Goal: Information Seeking & Learning: Learn about a topic

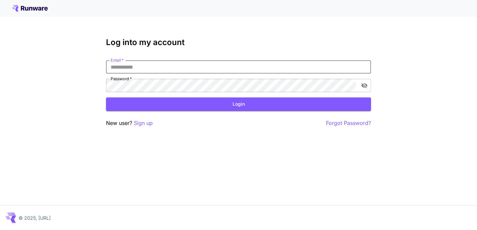
click at [186, 67] on input "Email   *" at bounding box center [238, 66] width 265 height 13
type input "**********"
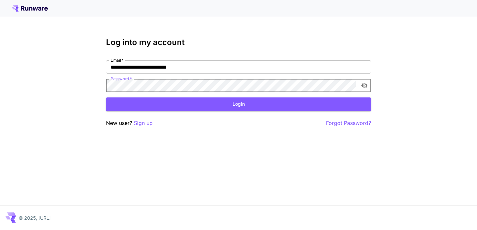
click at [369, 88] on button "toggle password visibility" at bounding box center [365, 86] width 12 height 12
click at [300, 104] on button "Login" at bounding box center [238, 104] width 265 height 14
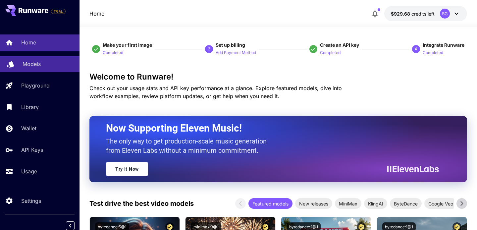
click at [51, 66] on div "Models" at bounding box center [49, 64] width 52 height 8
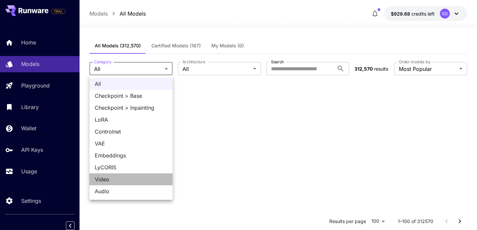
click at [127, 178] on span "Video" at bounding box center [131, 179] width 73 height 8
type input "*****"
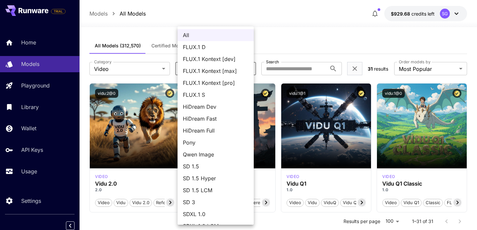
click at [201, 163] on span "SD 1.5" at bounding box center [216, 166] width 66 height 8
type input "****"
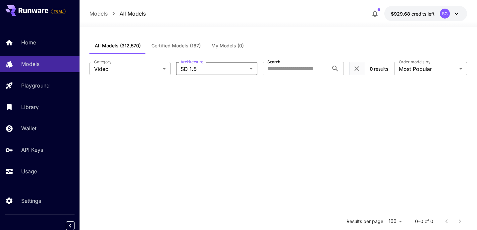
click at [215, 69] on body "**********" at bounding box center [238, 175] width 477 height 350
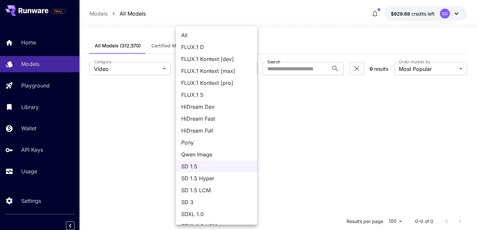
click at [148, 141] on div at bounding box center [238, 115] width 477 height 230
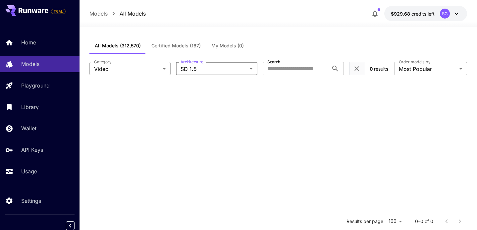
click at [140, 70] on body "**********" at bounding box center [238, 175] width 477 height 350
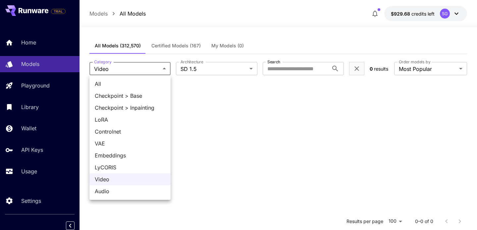
click at [124, 195] on span "Audio" at bounding box center [130, 191] width 71 height 8
type input "*****"
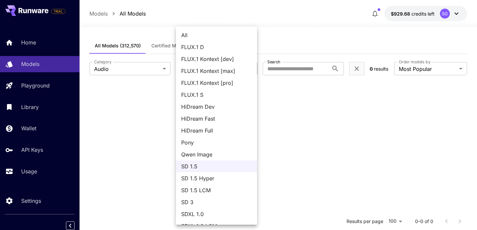
click at [203, 34] on span "All" at bounding box center [216, 35] width 71 height 8
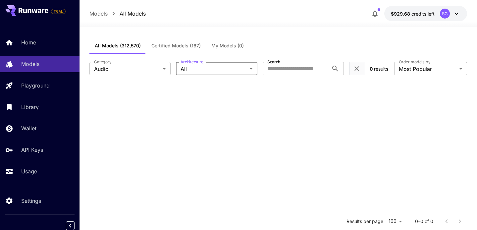
type input "***"
click at [250, 105] on section at bounding box center [278, 198] width 378 height 230
click at [142, 68] on body "**********" at bounding box center [238, 175] width 477 height 350
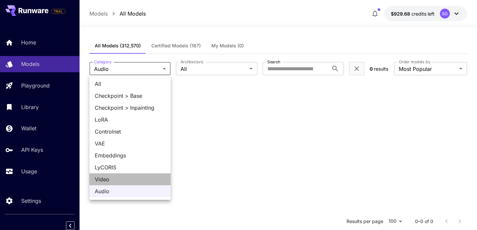
click at [120, 182] on span "Video" at bounding box center [130, 179] width 71 height 8
type input "*****"
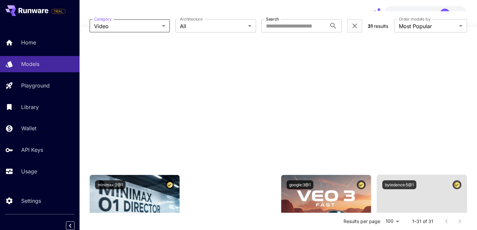
scroll to position [10, 0]
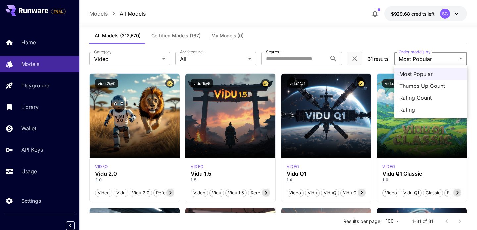
click at [353, 37] on div at bounding box center [238, 115] width 477 height 230
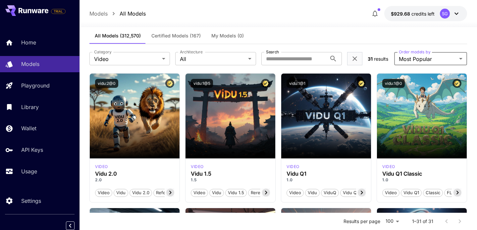
click at [161, 34] on span "Certified Models (167)" at bounding box center [175, 36] width 49 height 6
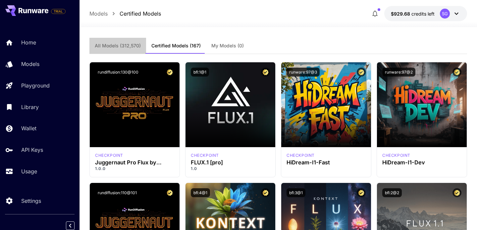
click at [111, 43] on span "All Models (312,570)" at bounding box center [118, 46] width 46 height 6
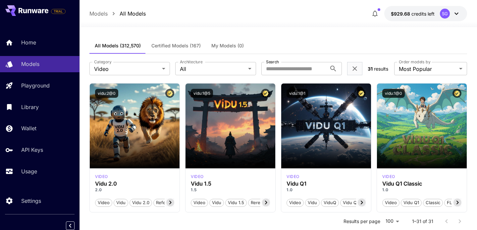
click at [183, 44] on span "Certified Models (167)" at bounding box center [175, 46] width 49 height 6
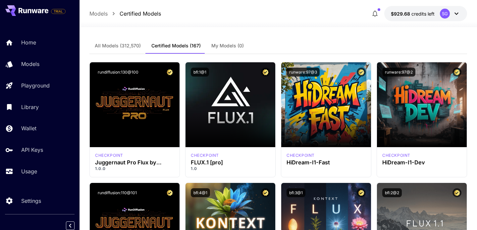
click at [133, 44] on span "All Models (312,570)" at bounding box center [118, 46] width 46 height 6
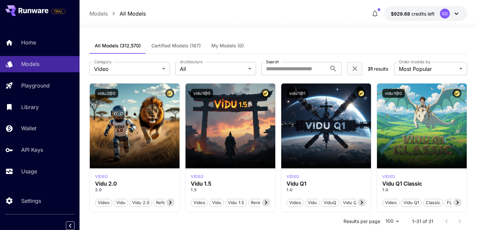
click at [179, 44] on span "Certified Models (167)" at bounding box center [175, 46] width 49 height 6
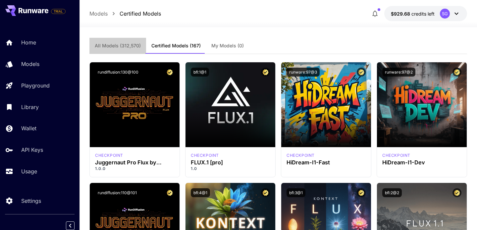
click at [110, 44] on span "All Models (312,570)" at bounding box center [118, 46] width 46 height 6
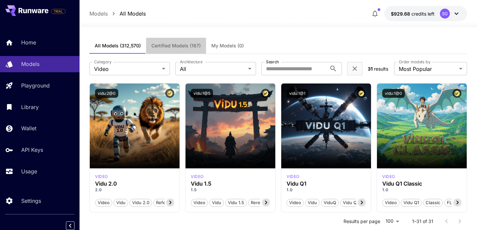
click at [175, 44] on span "Certified Models (167)" at bounding box center [175, 46] width 49 height 6
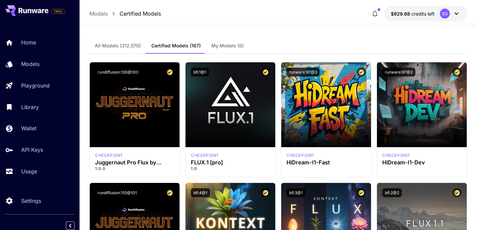
click at [117, 44] on span "All Models (312,570)" at bounding box center [118, 46] width 46 height 6
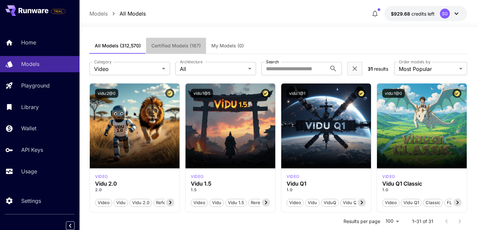
click at [186, 44] on span "Certified Models (167)" at bounding box center [175, 46] width 49 height 6
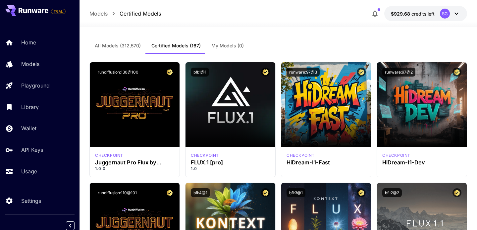
click at [114, 45] on span "All Models (312,570)" at bounding box center [118, 46] width 46 height 6
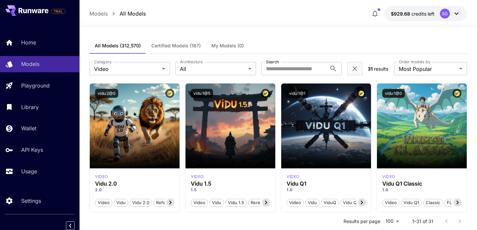
click at [178, 47] on span "Certified Models (167)" at bounding box center [175, 46] width 49 height 6
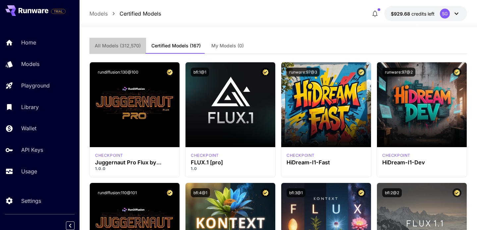
click at [116, 49] on button "All Models (312,570)" at bounding box center [117, 46] width 57 height 16
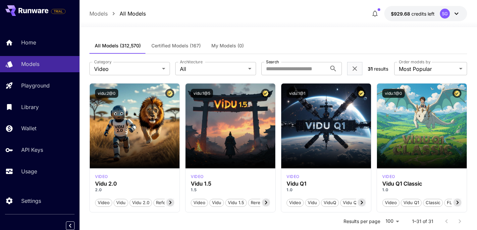
click at [173, 49] on button "Certified Models (167)" at bounding box center [176, 46] width 60 height 16
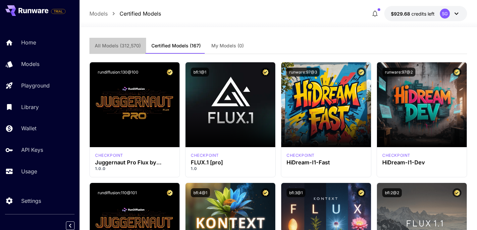
click at [118, 49] on button "All Models (312,570)" at bounding box center [117, 46] width 57 height 16
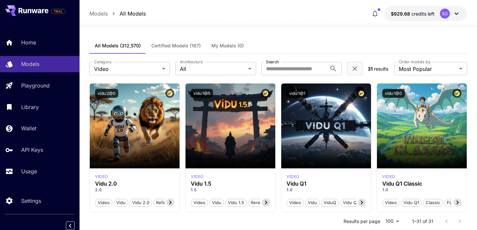
click at [169, 50] on button "Certified Models (167)" at bounding box center [176, 46] width 60 height 16
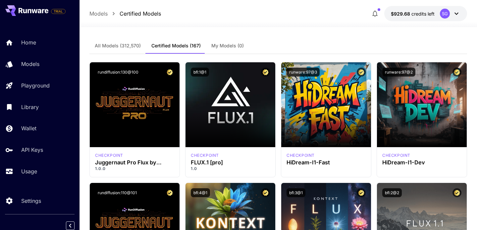
click at [115, 52] on button "All Models (312,570)" at bounding box center [117, 46] width 57 height 16
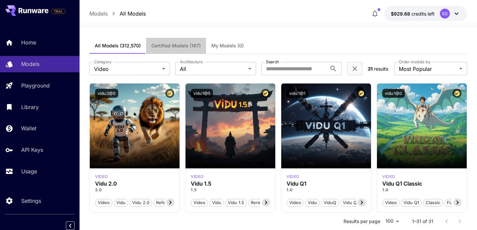
click at [167, 52] on button "Certified Models (167)" at bounding box center [176, 46] width 60 height 16
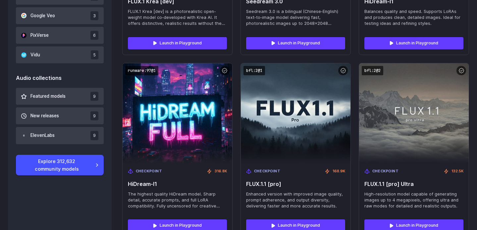
scroll to position [544, 0]
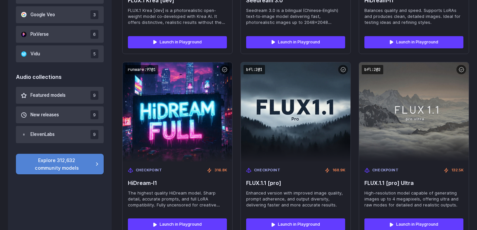
click at [68, 167] on link "Explore 312,632 community models" at bounding box center [60, 164] width 88 height 21
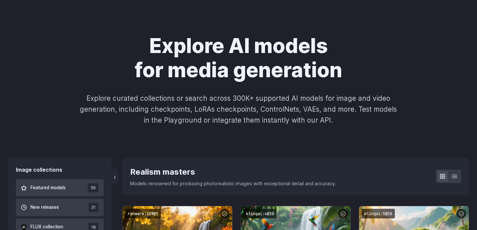
scroll to position [97, 0]
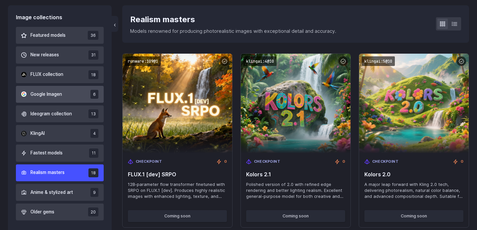
click at [72, 94] on button "Google Imagen 6" at bounding box center [60, 94] width 88 height 17
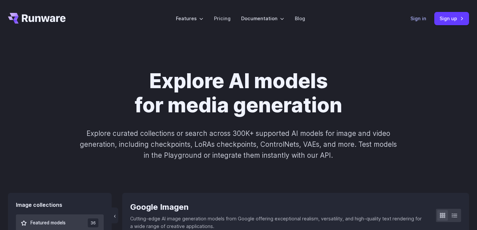
click at [422, 18] on link "Sign in" at bounding box center [419, 19] width 16 height 8
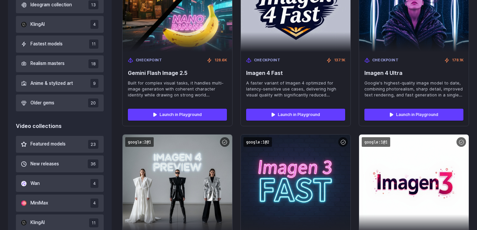
scroll to position [367, 0]
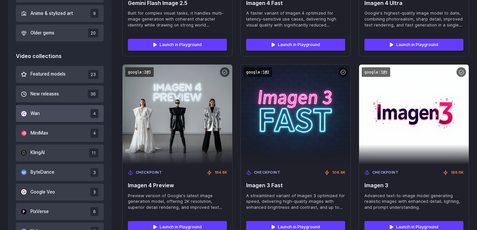
click at [56, 109] on button "Wan 4" at bounding box center [60, 113] width 88 height 17
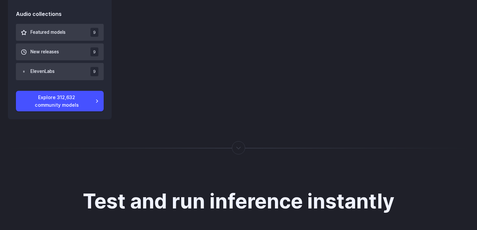
scroll to position [561, 0]
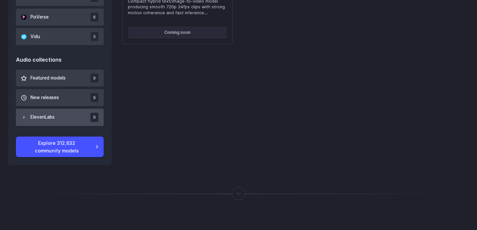
click at [67, 114] on button "ElevenLabs 9" at bounding box center [60, 117] width 88 height 17
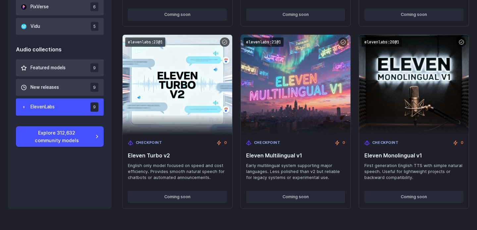
scroll to position [571, 0]
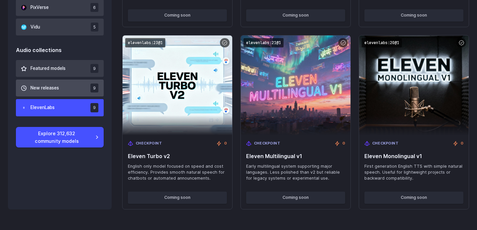
click at [75, 88] on button "New releases 9" at bounding box center [60, 88] width 88 height 17
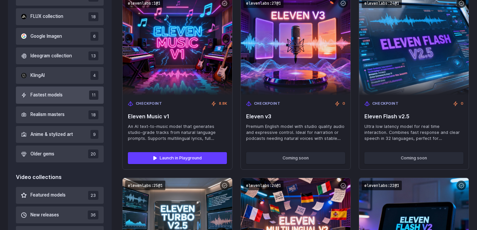
scroll to position [198, 0]
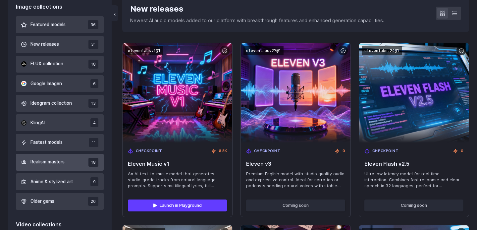
click at [58, 163] on span "Realism masters" at bounding box center [47, 161] width 34 height 7
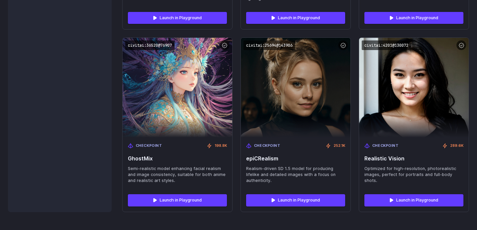
scroll to position [1302, 0]
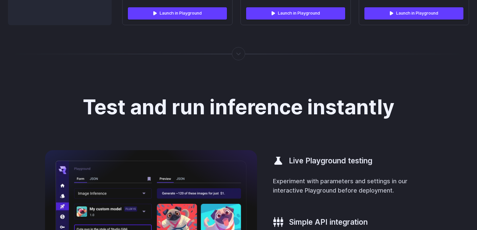
click at [239, 54] on div at bounding box center [238, 54] width 1 height 0
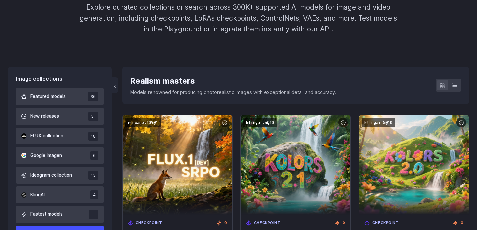
scroll to position [129, 0]
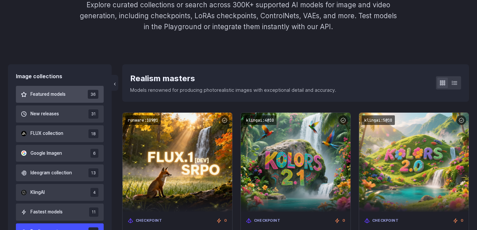
click at [69, 97] on button "Featured models 36" at bounding box center [60, 94] width 88 height 17
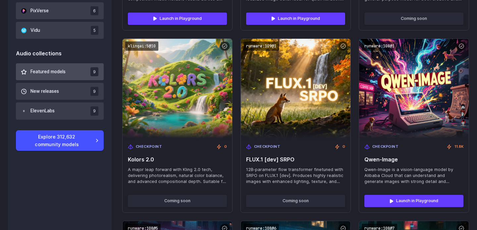
click at [72, 67] on button "Featured models 9" at bounding box center [60, 71] width 88 height 17
